Goal: Find contact information: Find contact information

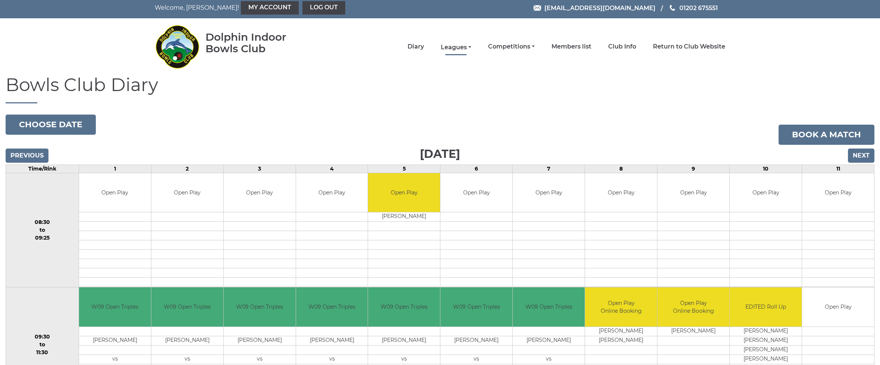
click at [471, 49] on link "Leagues" at bounding box center [456, 47] width 31 height 8
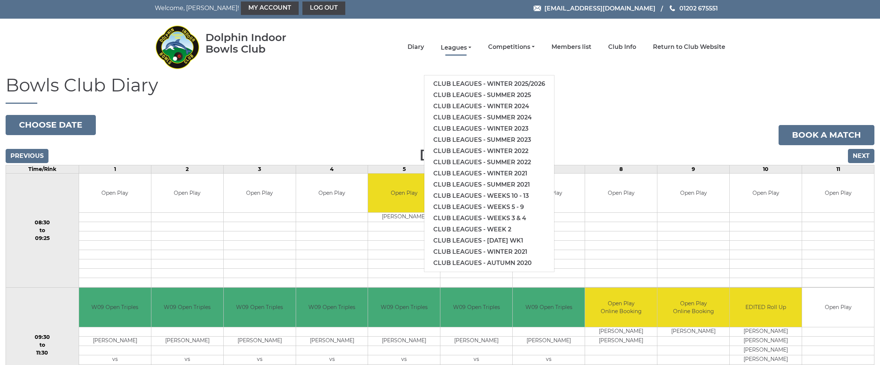
scroll to position [2, 0]
click at [480, 81] on link "Club leagues - Winter 2025/2026" at bounding box center [489, 84] width 130 height 11
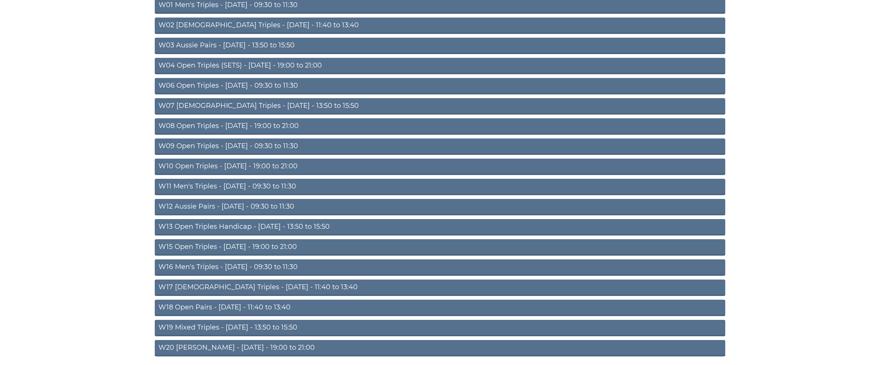
drag, startPoint x: 281, startPoint y: 207, endPoint x: 320, endPoint y: 204, distance: 38.9
click at [281, 207] on link "W12 Aussie Pairs - Thursday - 09:30 to 11:30" at bounding box center [440, 207] width 570 height 16
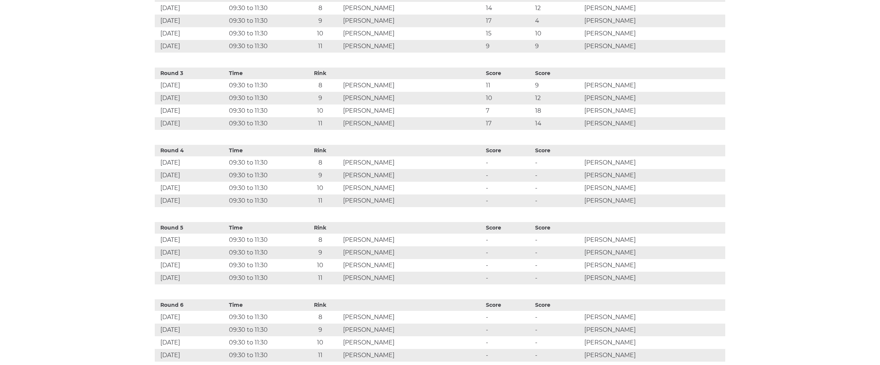
scroll to position [448, 0]
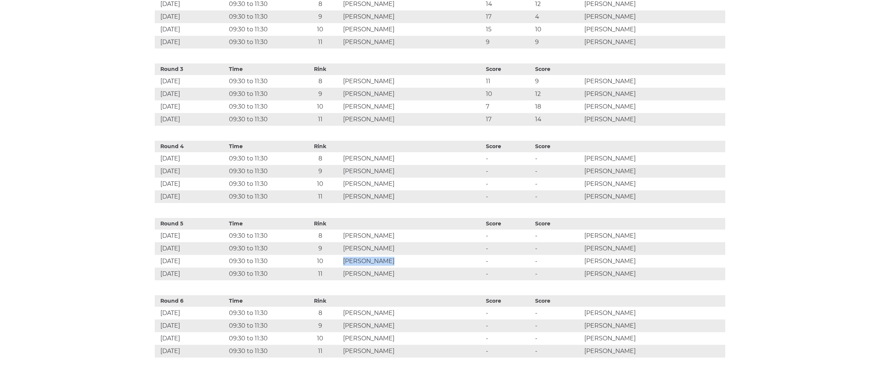
drag, startPoint x: 375, startPoint y: 266, endPoint x: 419, endPoint y: 263, distance: 43.3
click at [419, 263] on td "Peter L ALLEN" at bounding box center [412, 261] width 143 height 13
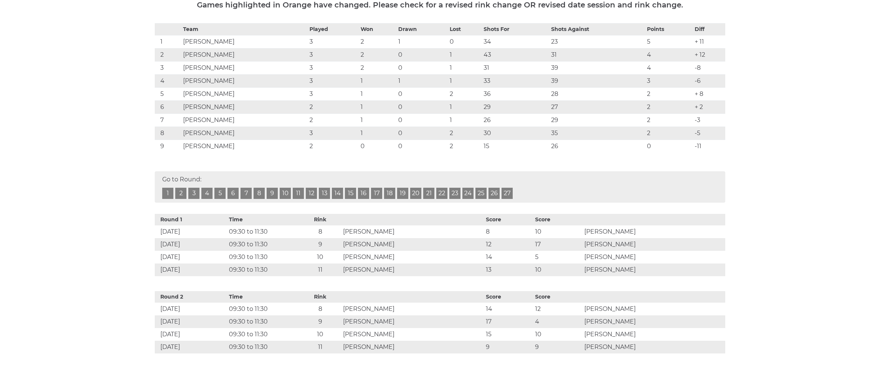
scroll to position [0, 0]
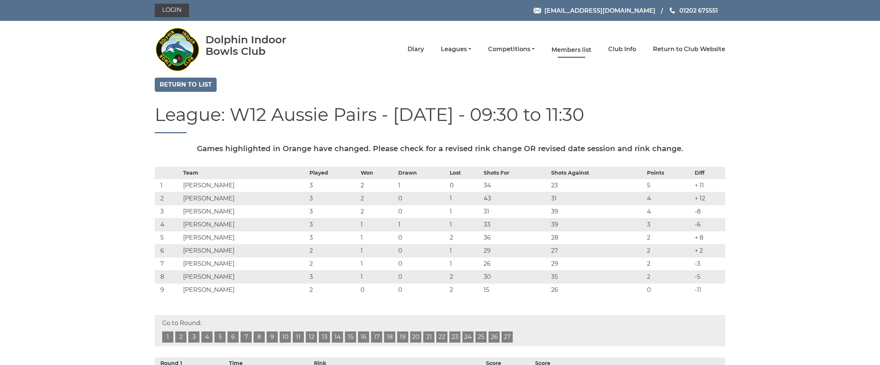
click at [586, 49] on link "Members list" at bounding box center [571, 50] width 40 height 8
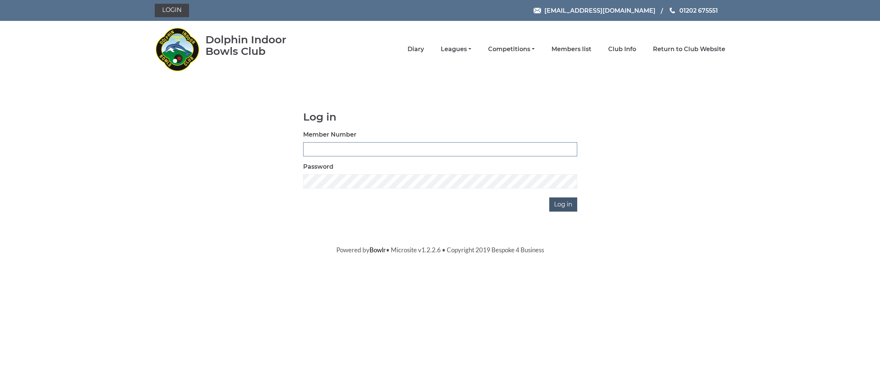
type input "4039"
click at [560, 203] on input "Log in" at bounding box center [563, 204] width 28 height 14
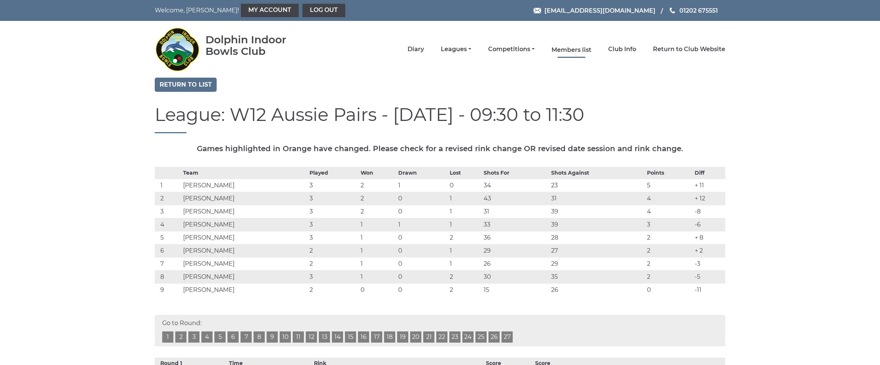
click at [577, 48] on link "Members list" at bounding box center [571, 50] width 40 height 8
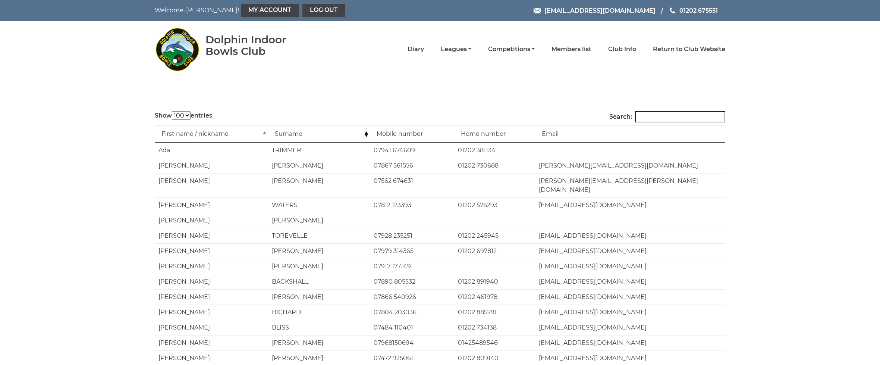
select select "100"
click at [664, 117] on input "Search:" at bounding box center [680, 116] width 90 height 11
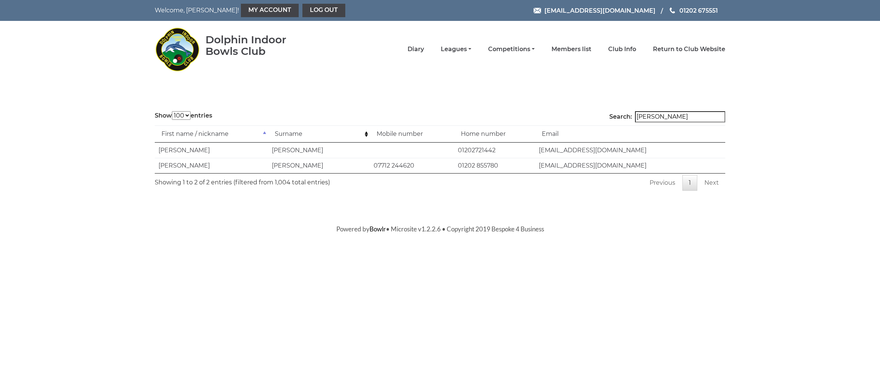
type input "[PERSON_NAME]"
drag, startPoint x: 540, startPoint y: 167, endPoint x: 613, endPoint y: 167, distance: 72.7
click at [613, 167] on td "[EMAIL_ADDRESS][DOMAIN_NAME]" at bounding box center [630, 165] width 190 height 15
copy td "[EMAIL_ADDRESS][DOMAIN_NAME]"
